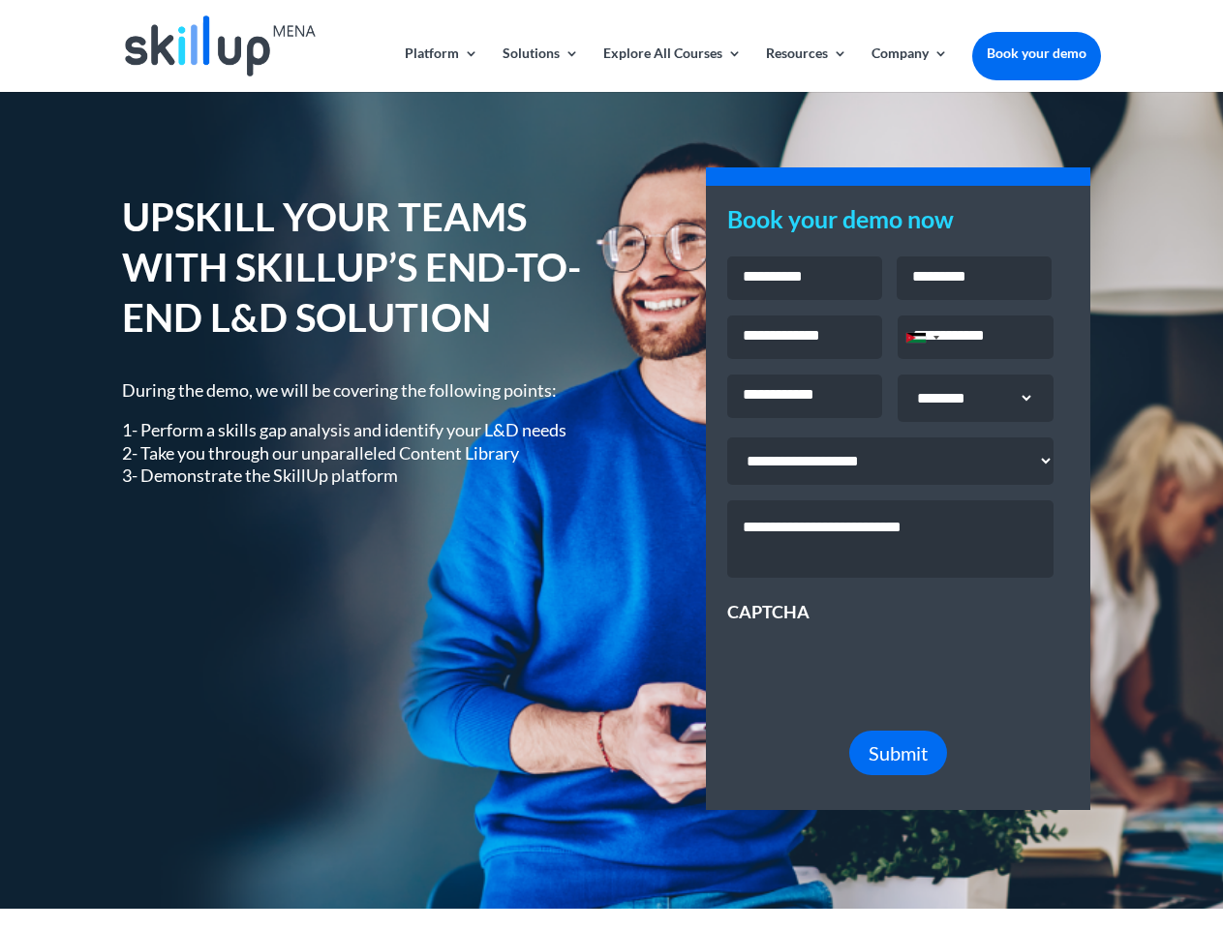
click at [611, 465] on div "UPSKILL YOUR TEAMS WITH SKILLUP’S END-TO-END L&D SOLUTION During the demo, we w…" at bounding box center [611, 501] width 978 height 670
click at [539, 69] on link "Solutions" at bounding box center [540, 69] width 76 height 46
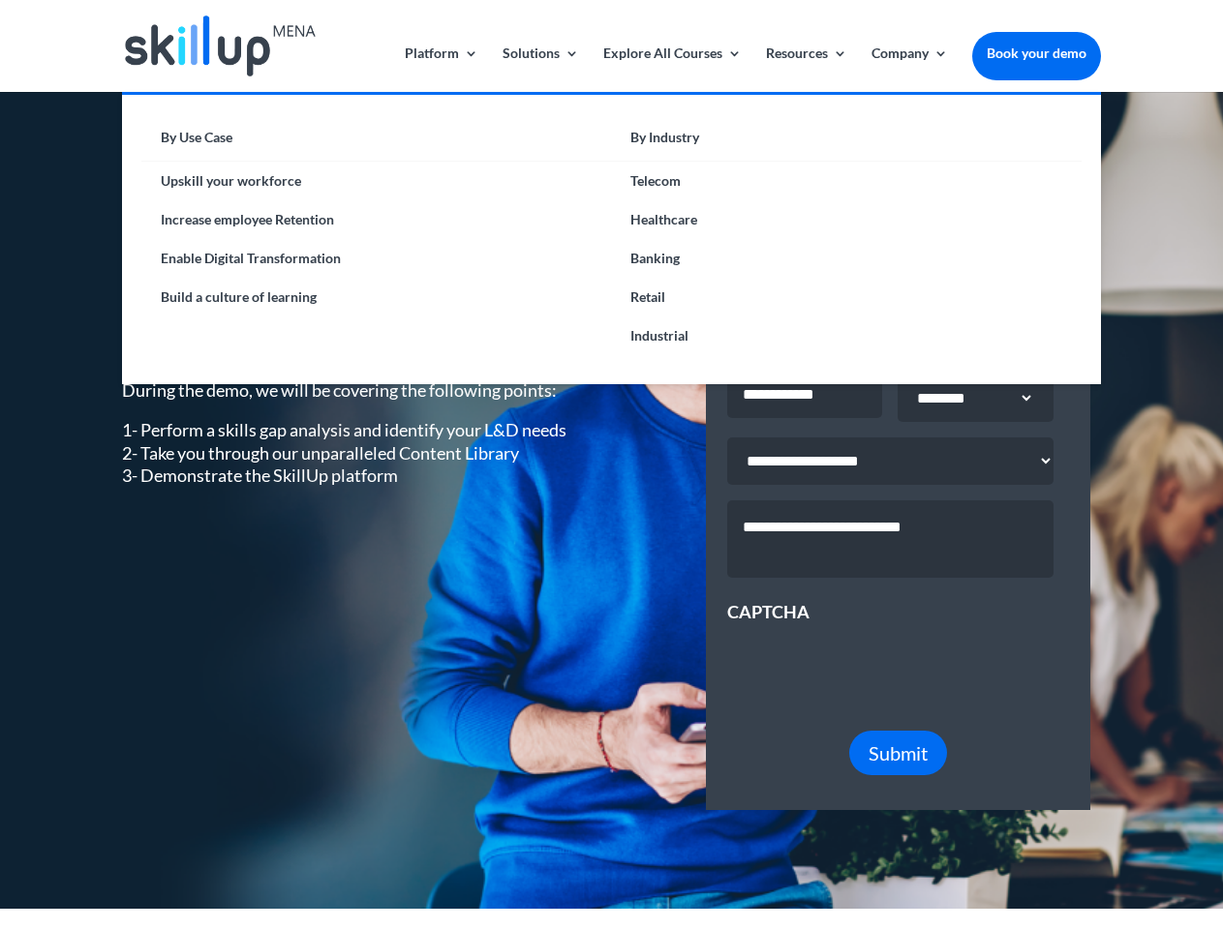
click at [671, 69] on link "Explore All Courses" at bounding box center [672, 69] width 138 height 46
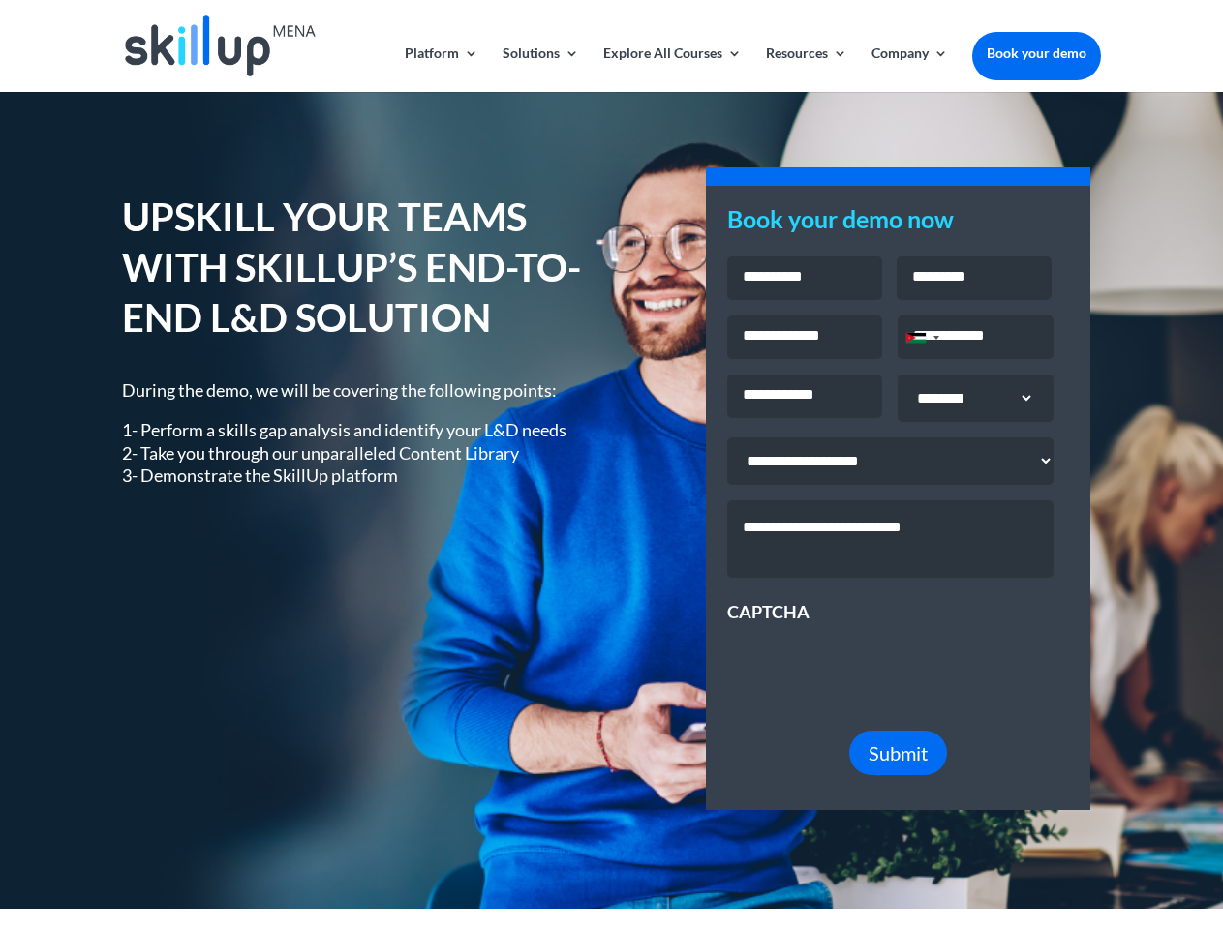
click at [805, 69] on link "Resources" at bounding box center [806, 69] width 81 height 46
click at [909, 69] on link "Company" at bounding box center [909, 69] width 76 height 46
click at [922, 340] on div "Jordan +962" at bounding box center [915, 338] width 19 height 10
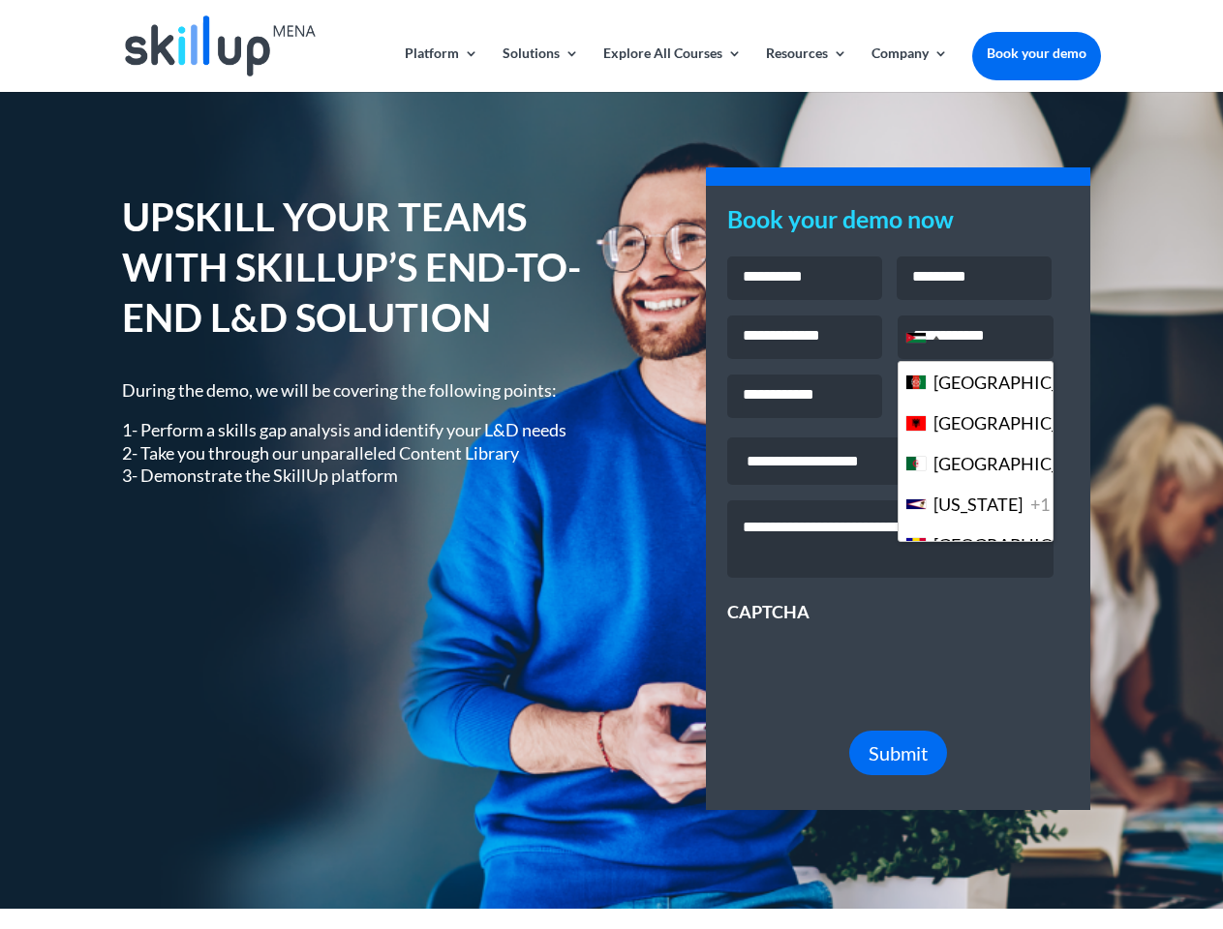
click at [898, 765] on span "Submit" at bounding box center [897, 753] width 59 height 23
